Goal: Task Accomplishment & Management: Use online tool/utility

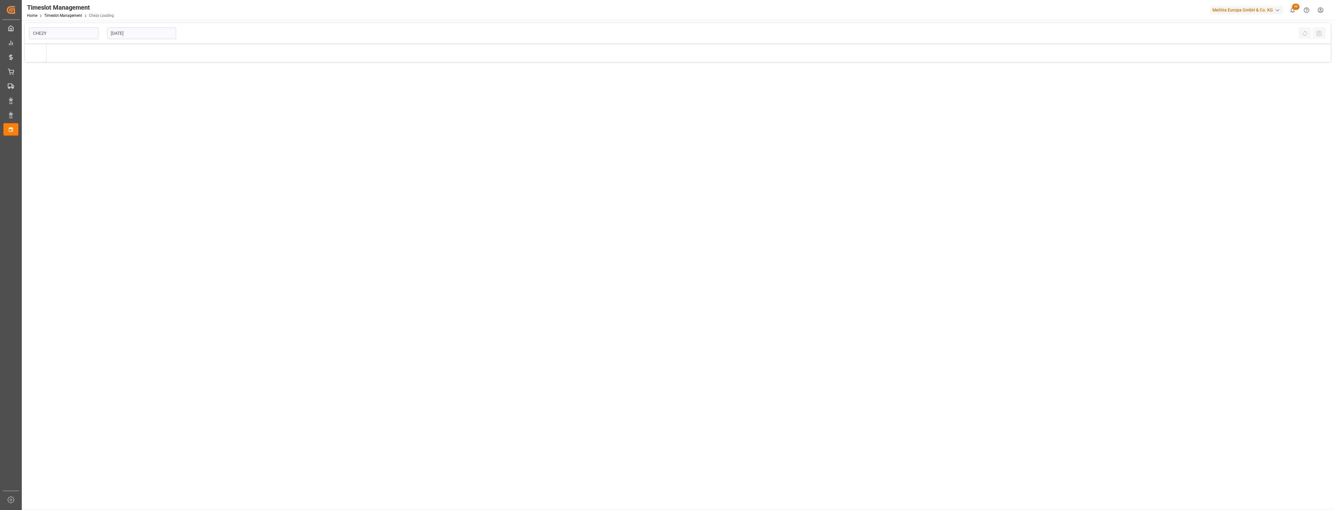
type input "Chezy Loading"
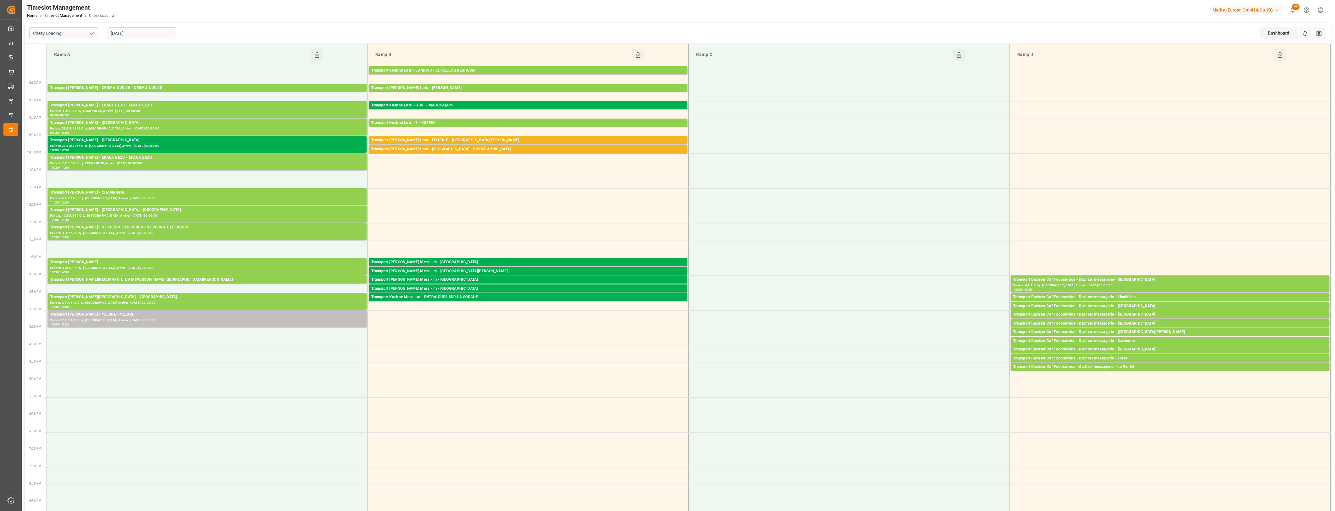
click at [93, 31] on icon "open menu" at bounding box center [91, 33] width 7 height 7
click at [59, 63] on div "Chezy Unloading" at bounding box center [64, 61] width 68 height 14
type input "Chezy Unloading"
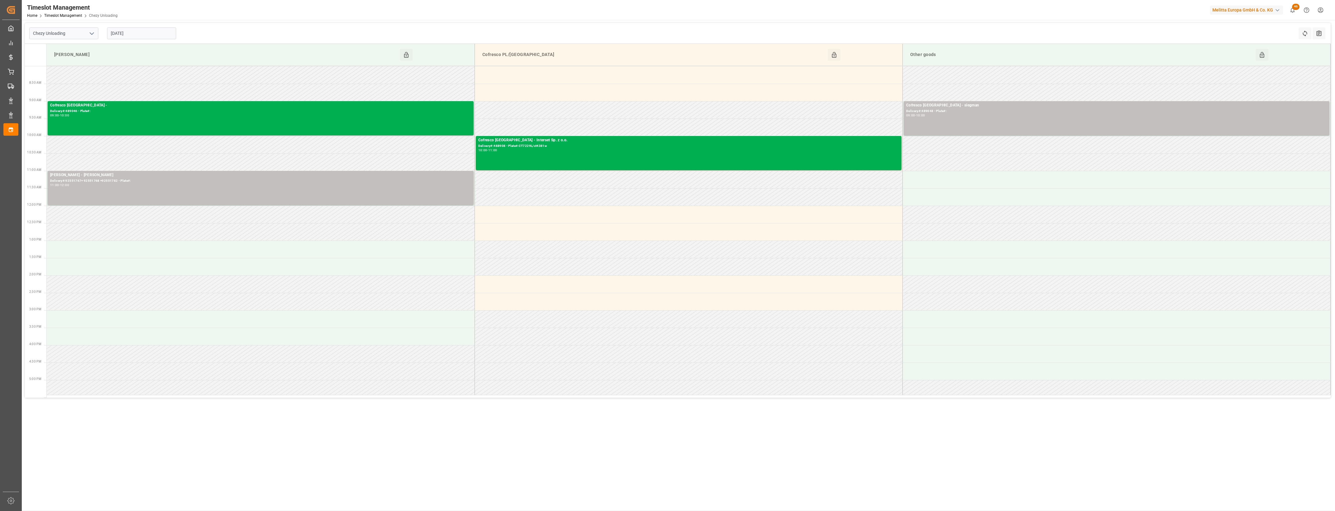
click at [151, 35] on input "[DATE]" at bounding box center [141, 33] width 69 height 12
click at [153, 118] on span "28" at bounding box center [151, 119] width 4 height 4
type input "[DATE]"
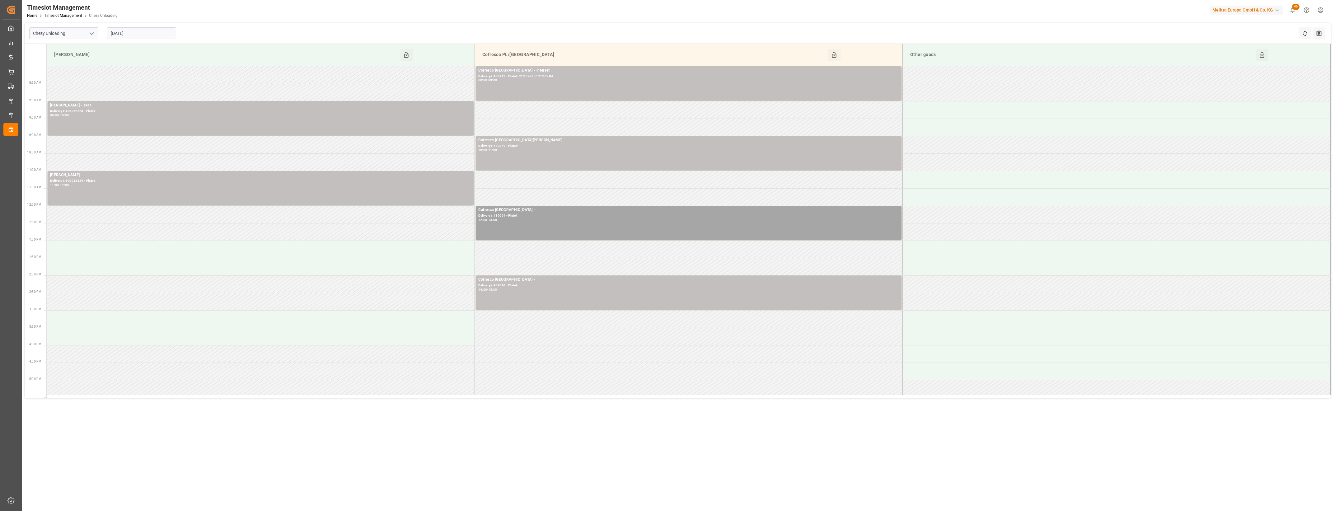
click at [89, 32] on icon "open menu" at bounding box center [91, 33] width 7 height 7
click at [67, 48] on div "Chezy Loading" at bounding box center [64, 47] width 68 height 14
type input "Chezy Loading"
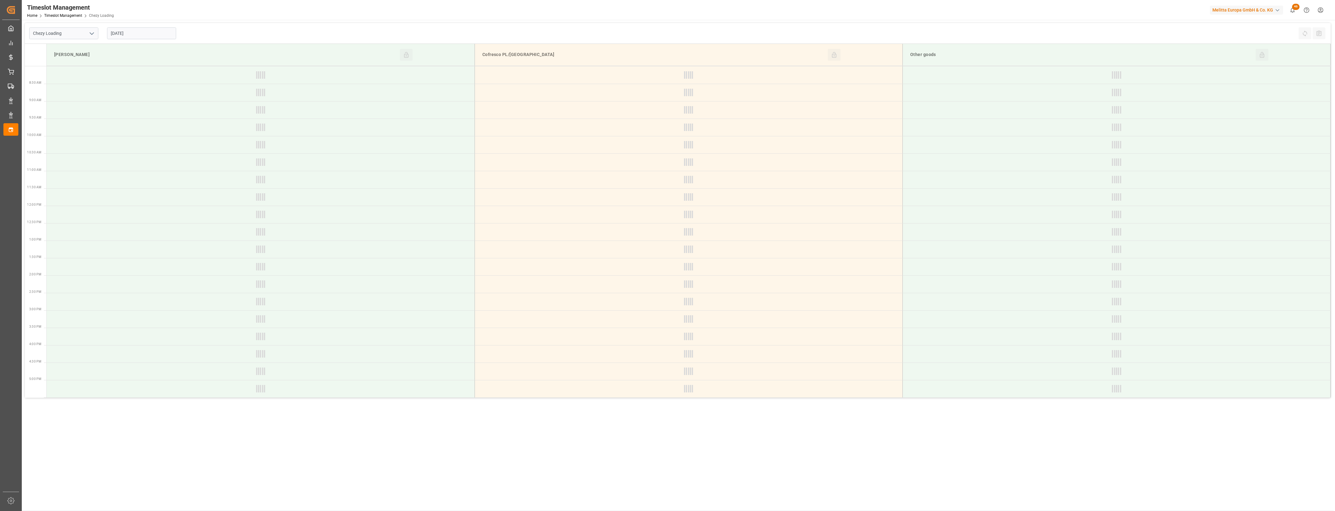
click at [134, 33] on input "[DATE]" at bounding box center [141, 33] width 69 height 12
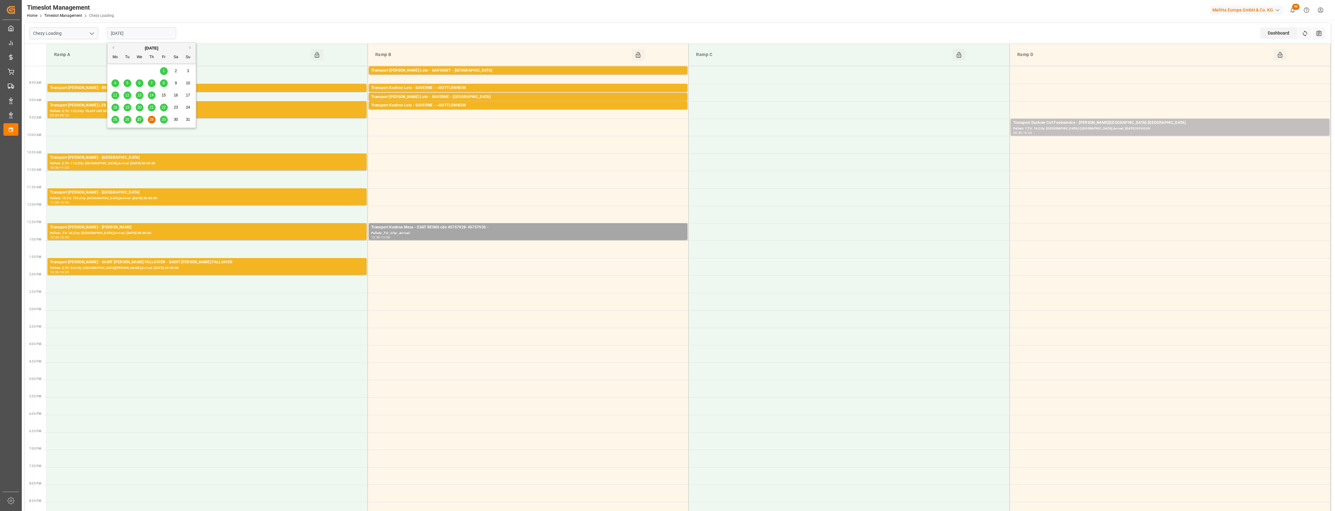
click at [140, 122] on span "27" at bounding box center [139, 119] width 4 height 4
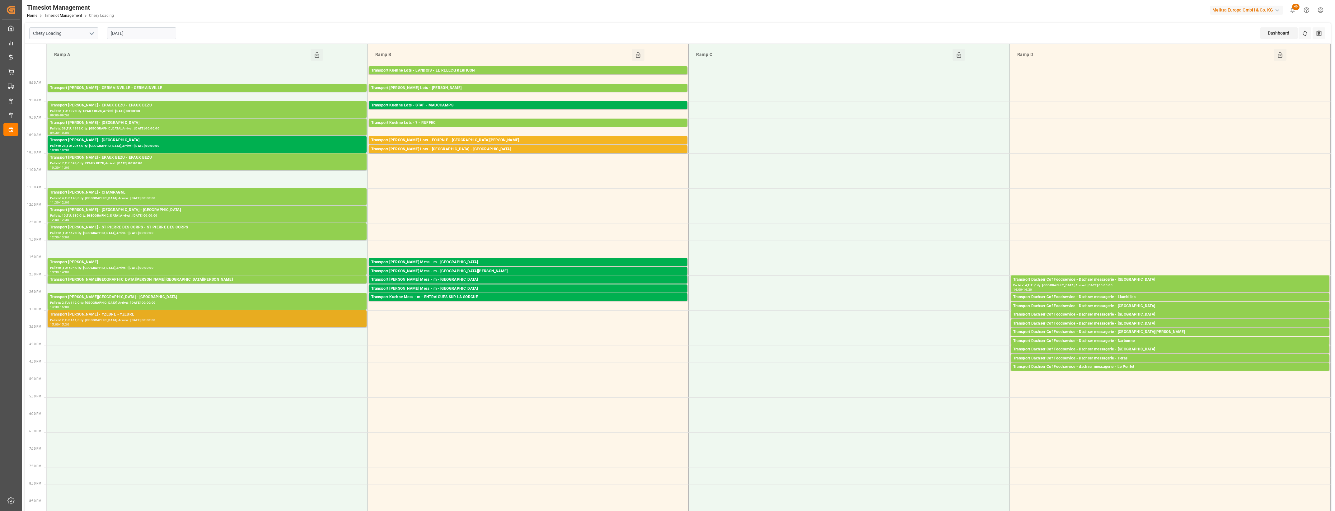
click at [229, 315] on div "Transport [PERSON_NAME] - YZEURE - YZEURE" at bounding box center [207, 315] width 314 height 6
click at [497, 138] on div "Transport [PERSON_NAME] Lots - FOURNIE - [GEOGRAPHIC_DATA][PERSON_NAME]" at bounding box center [528, 140] width 314 height 6
click at [504, 150] on div "Transport [PERSON_NAME] Lots - [GEOGRAPHIC_DATA] - [GEOGRAPHIC_DATA]" at bounding box center [528, 149] width 314 height 6
click at [133, 31] on input "[DATE]" at bounding box center [141, 33] width 69 height 12
click at [151, 119] on span "28" at bounding box center [151, 119] width 4 height 4
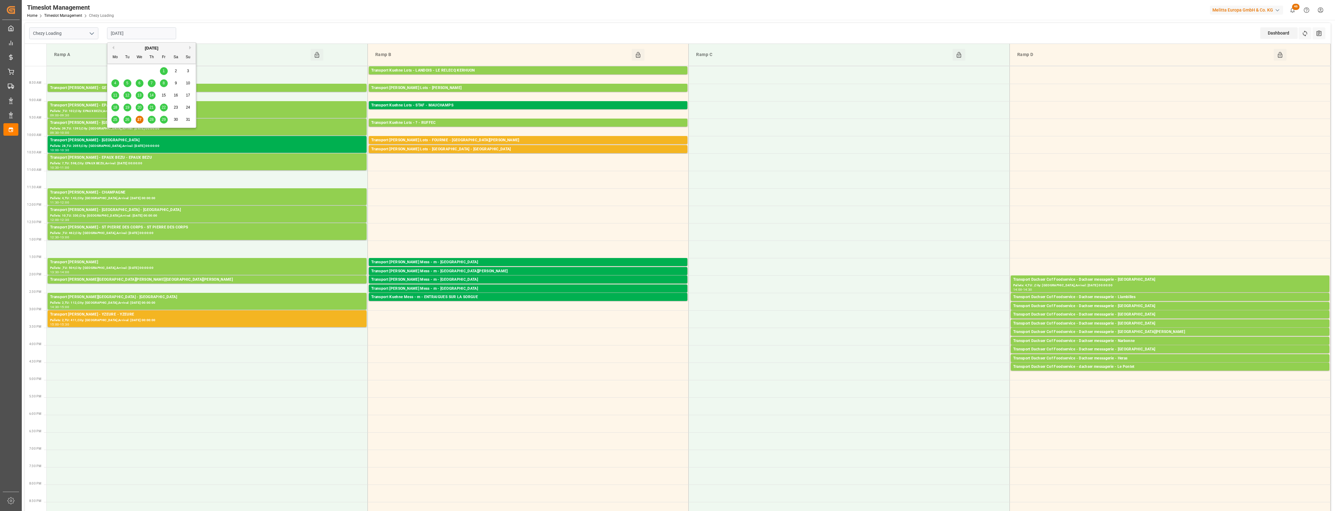
type input "[DATE]"
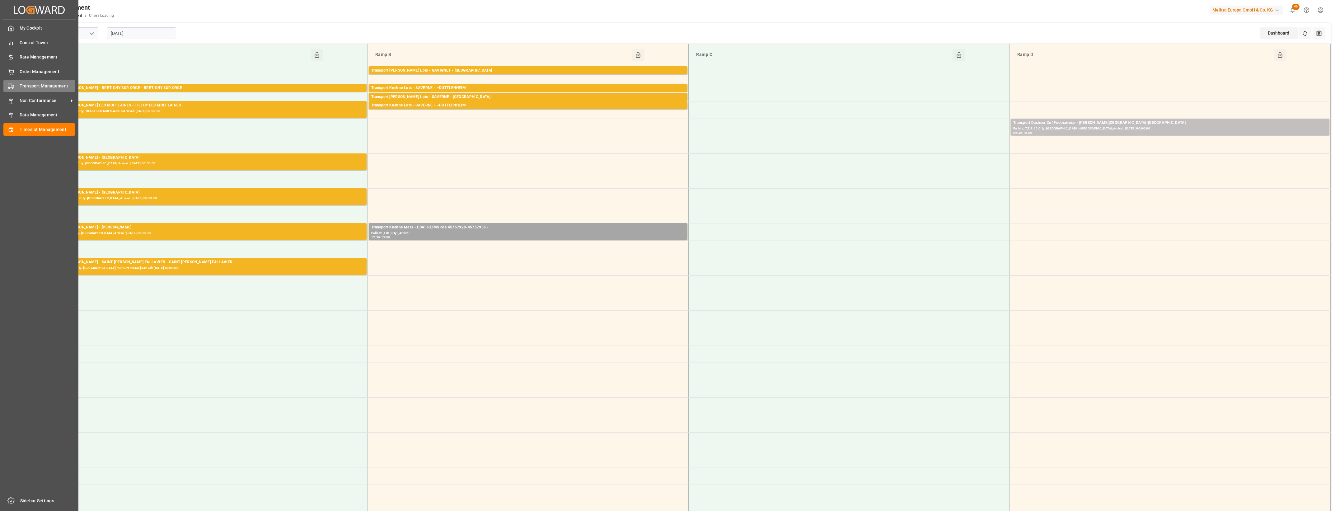
click at [10, 88] on icon at bounding box center [11, 86] width 6 height 6
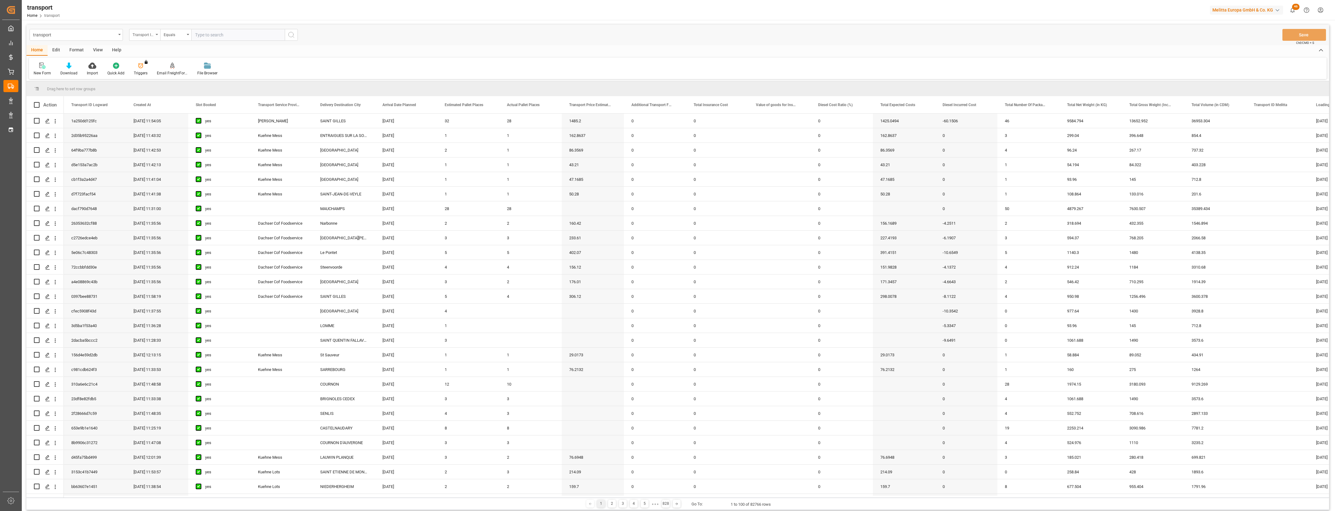
click at [157, 35] on icon "open menu" at bounding box center [157, 34] width 2 height 1
click at [268, 64] on div "New Form Download Import Quick Add Triggers You do not have permission for Trig…" at bounding box center [678, 68] width 1298 height 21
drag, startPoint x: 334, startPoint y: 497, endPoint x: 353, endPoint y: 493, distance: 19.4
click at [353, 493] on div "Drag here to set row groups Drag here to set column labels Action Transport ID …" at bounding box center [677, 295] width 1303 height 429
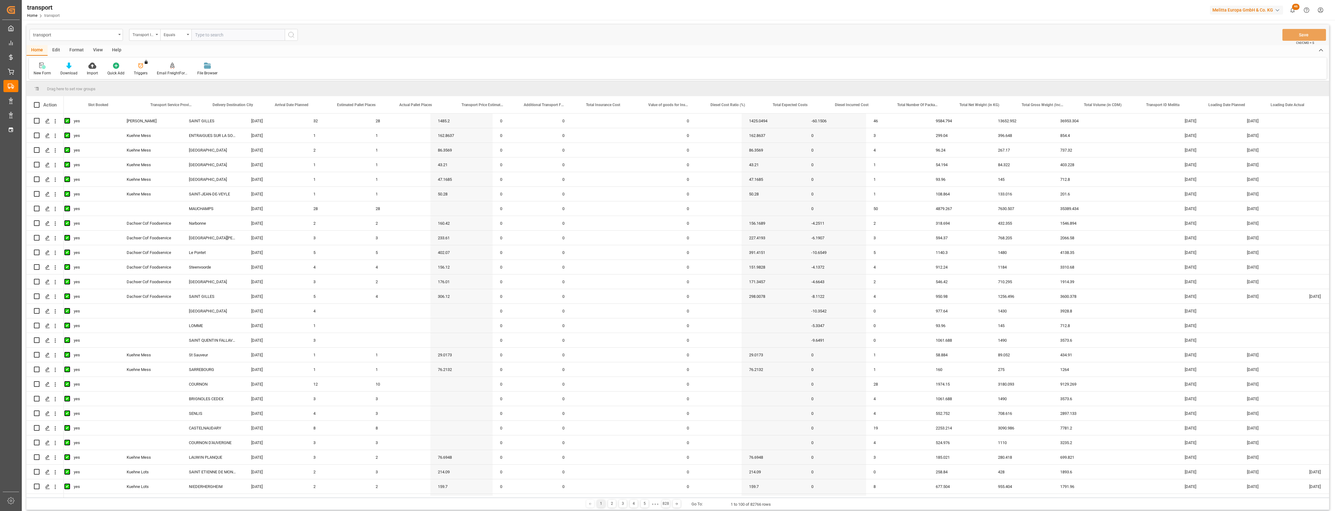
scroll to position [0, 148]
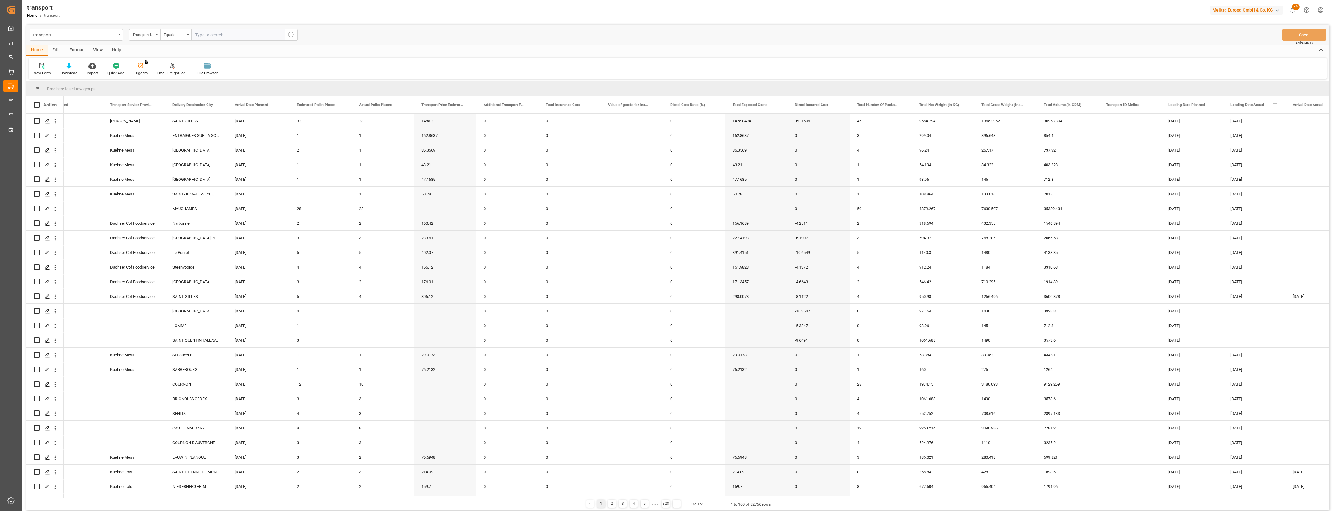
click at [1275, 105] on span at bounding box center [1275, 105] width 6 height 6
click at [1304, 105] on span "filter" at bounding box center [1303, 106] width 6 height 6
click at [1321, 136] on input "date" at bounding box center [1294, 138] width 61 height 12
type input "[DATE]"
click at [1302, 158] on button "Apply" at bounding box center [1303, 158] width 12 height 6
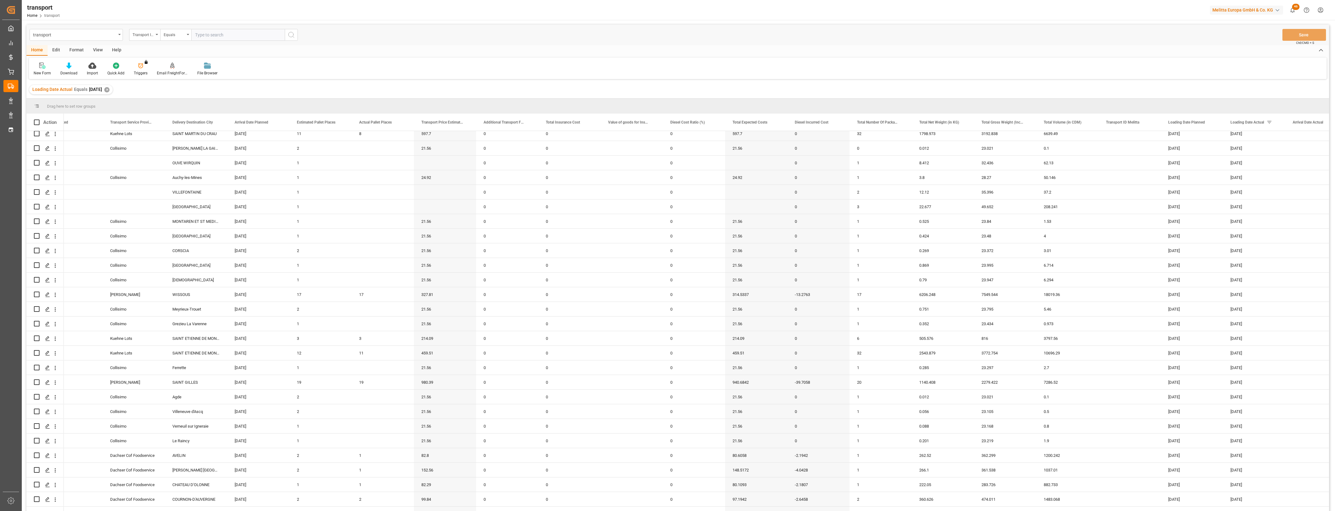
scroll to position [833, 0]
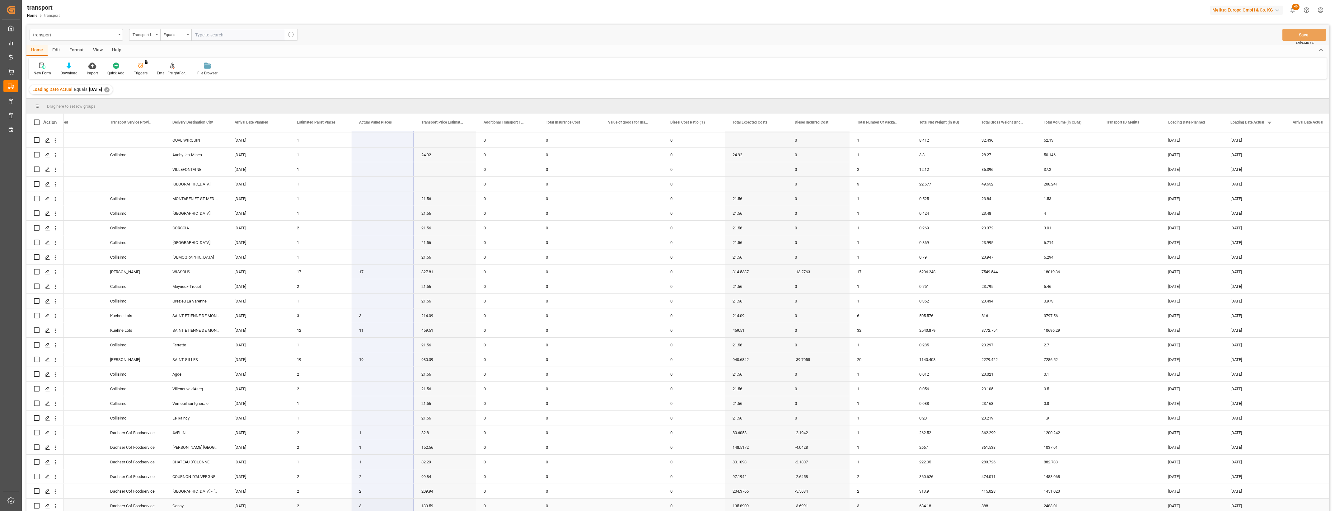
drag, startPoint x: 376, startPoint y: 138, endPoint x: 374, endPoint y: 510, distance: 371.3
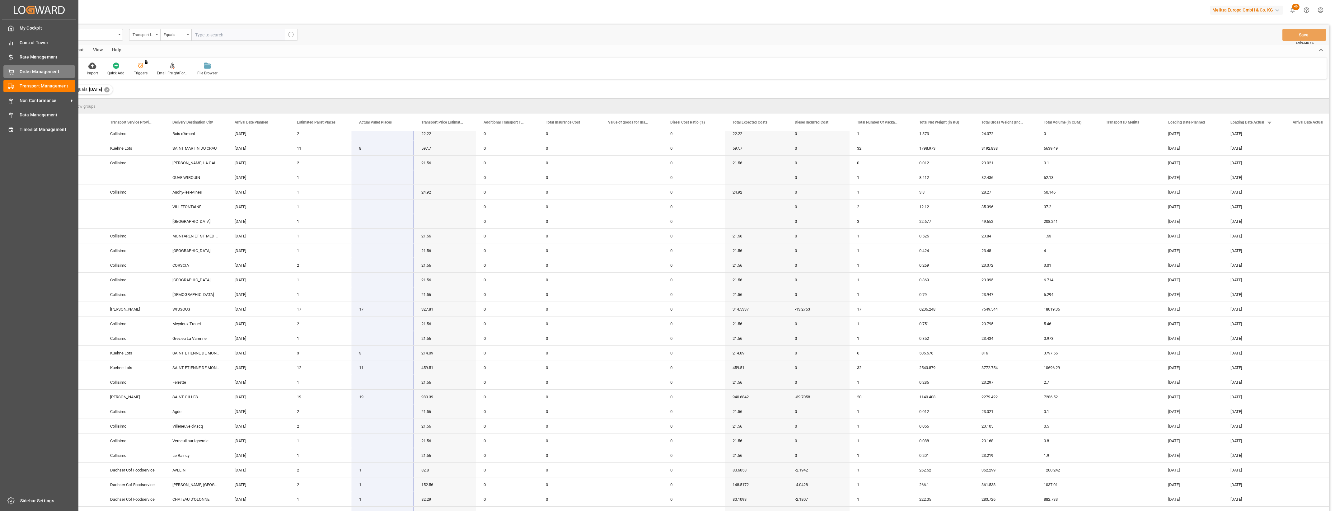
click at [13, 69] on icon at bounding box center [11, 72] width 6 height 6
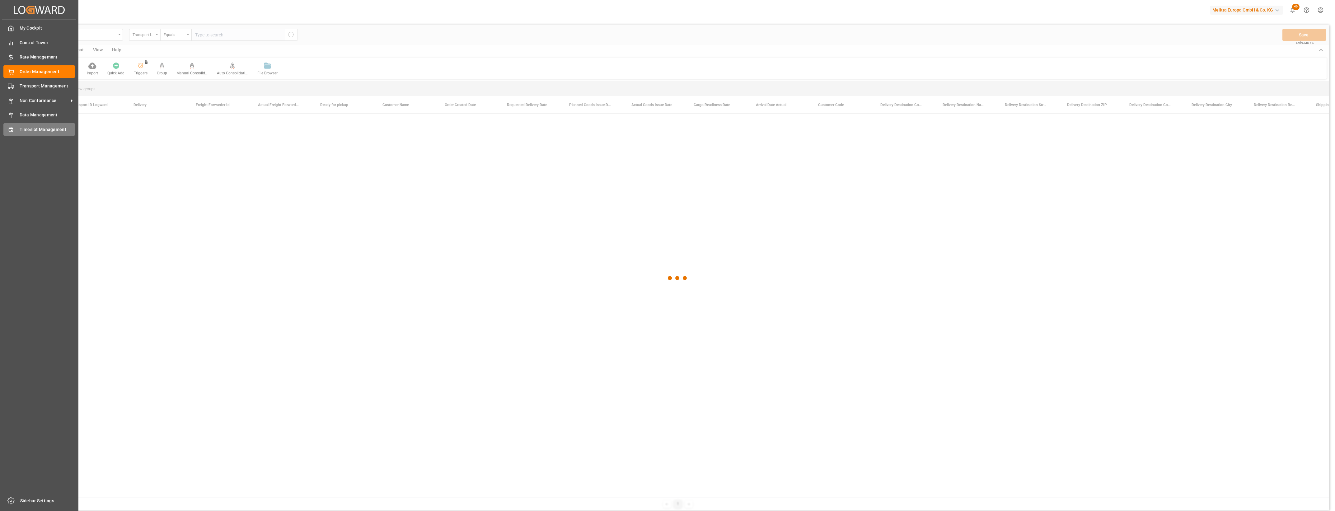
click at [21, 129] on span "Timeslot Management" at bounding box center [48, 129] width 56 height 7
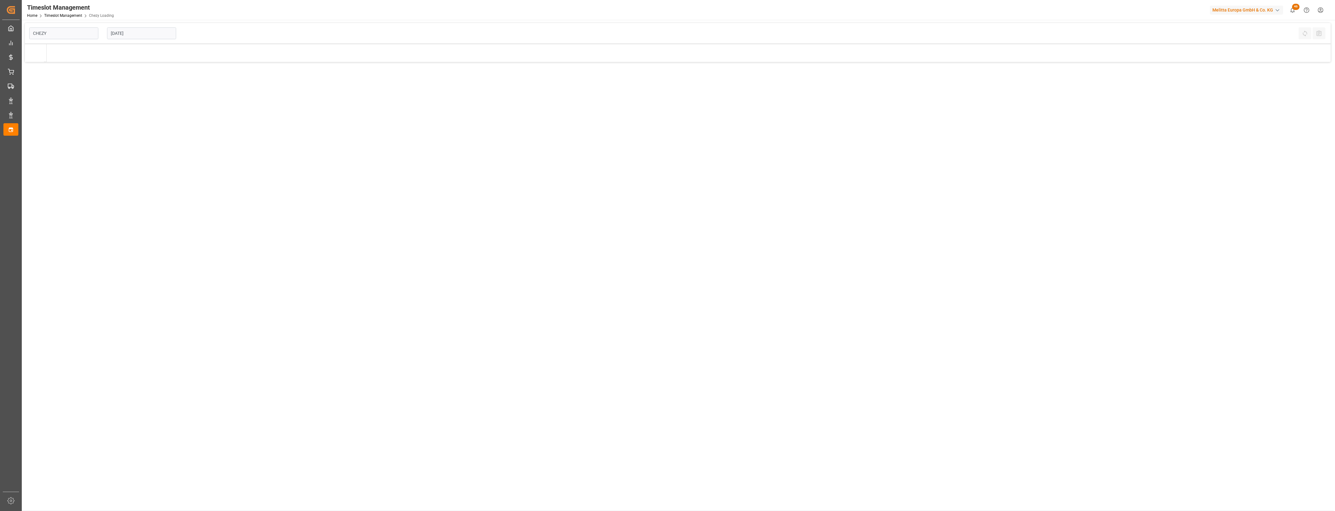
type input "Chezy Loading"
